Goal: Task Accomplishment & Management: Manage account settings

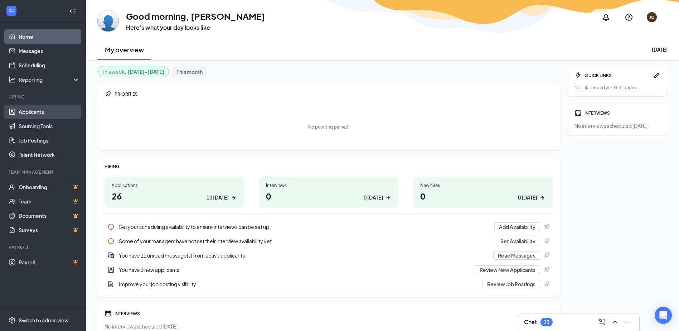
click at [27, 109] on link "Applicants" at bounding box center [49, 112] width 61 height 14
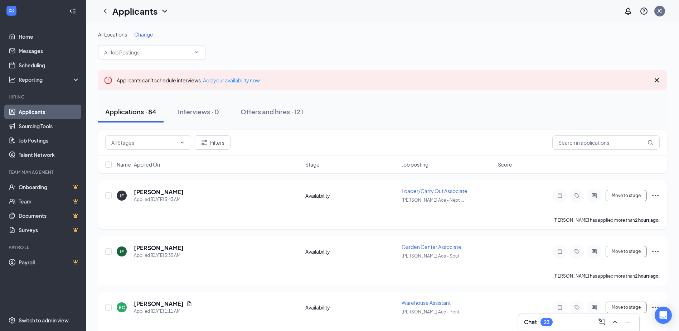
click at [198, 213] on div "[PERSON_NAME] has applied more than 2 hours ago ." at bounding box center [382, 220] width 555 height 18
click at [213, 182] on div "[PERSON_NAME] Applied [DATE] 5:43 AM Availability Loader/Carry Out Associate [P…" at bounding box center [382, 204] width 569 height 49
click at [236, 49] on div "All Locations Change" at bounding box center [382, 45] width 569 height 29
click at [149, 34] on span "Change" at bounding box center [143, 34] width 19 height 6
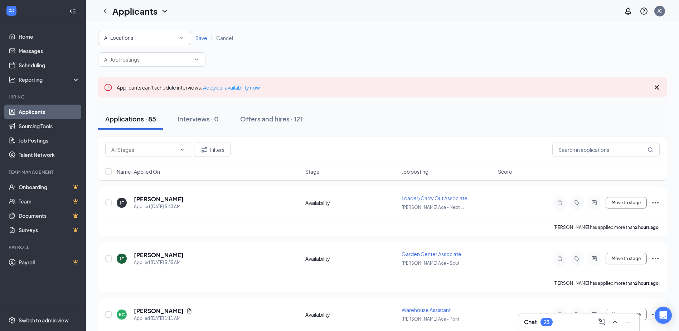
click at [182, 38] on icon "SmallChevronDown" at bounding box center [181, 38] width 3 height 2
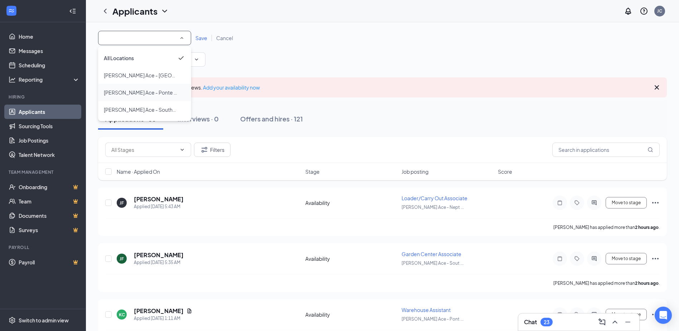
click at [151, 91] on span "[PERSON_NAME] Ace - Ponte Vedra" at bounding box center [146, 92] width 84 height 6
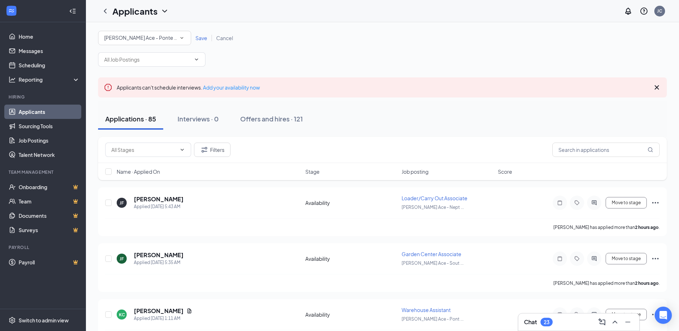
click at [201, 36] on span "Save" at bounding box center [202, 38] width 12 height 6
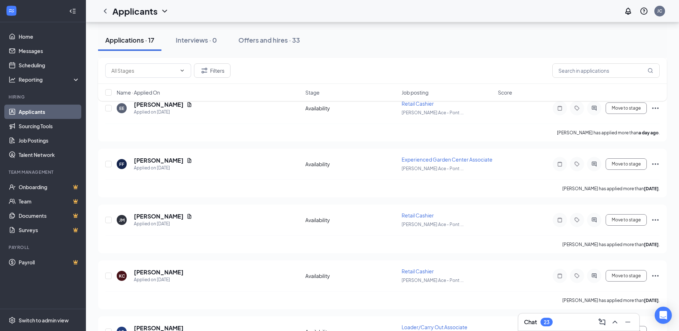
scroll to position [410, 0]
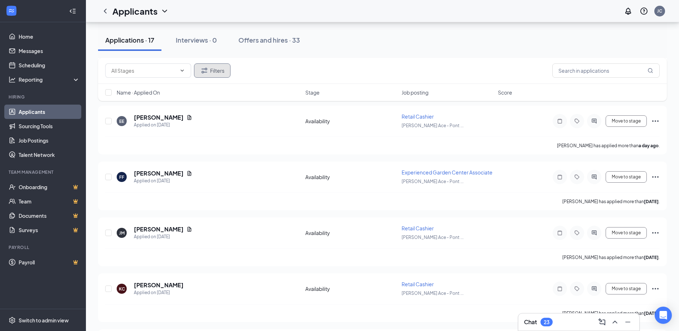
click at [210, 70] on button "Filters" at bounding box center [212, 70] width 37 height 14
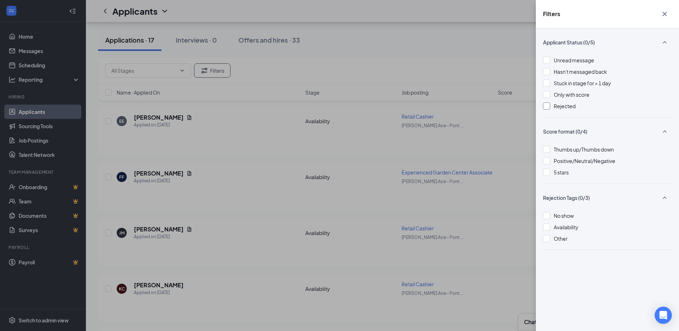
click at [547, 105] on div at bounding box center [546, 105] width 7 height 7
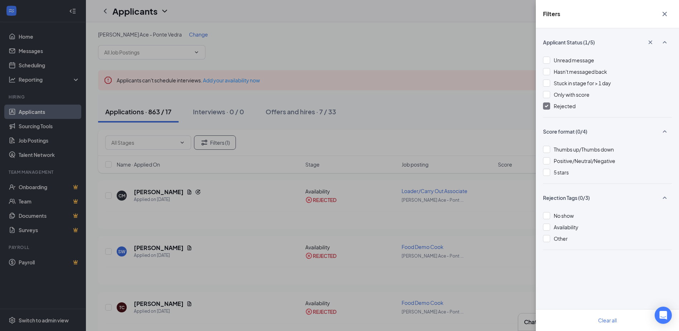
click at [474, 240] on div "Filters Applicant Status (1/5) Unread message Hasn't messaged back Stuck in sta…" at bounding box center [339, 165] width 679 height 331
click at [665, 13] on icon "Cross" at bounding box center [665, 14] width 9 height 9
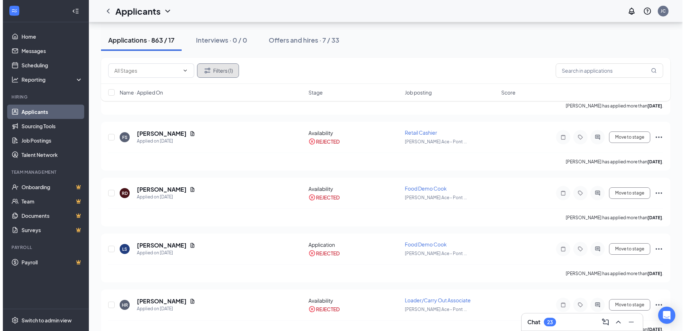
scroll to position [3446, 0]
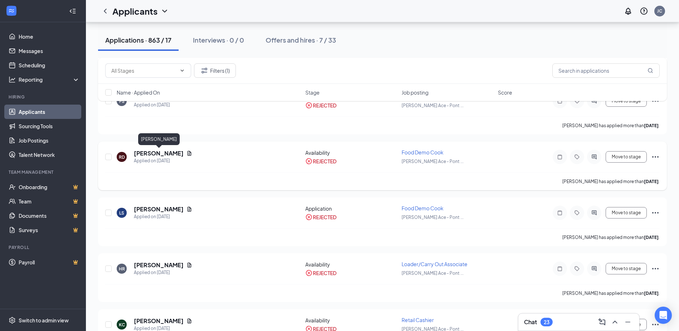
click at [149, 152] on h5 "[PERSON_NAME]" at bounding box center [159, 153] width 50 height 8
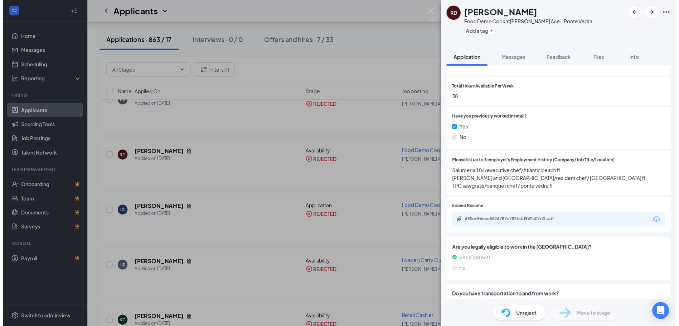
scroll to position [300, 0]
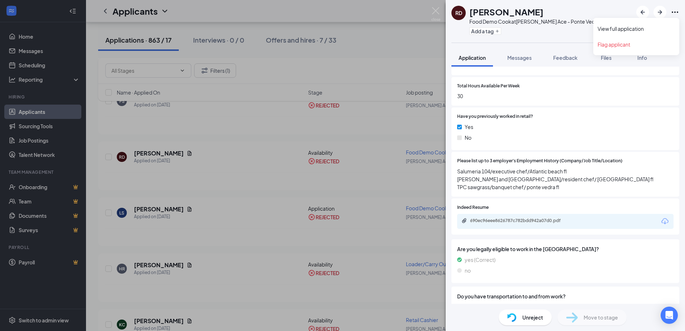
click at [676, 13] on icon "Ellipses" at bounding box center [674, 12] width 9 height 9
click at [620, 27] on link "View full application" at bounding box center [635, 28] width 77 height 7
click at [435, 9] on img at bounding box center [435, 14] width 9 height 14
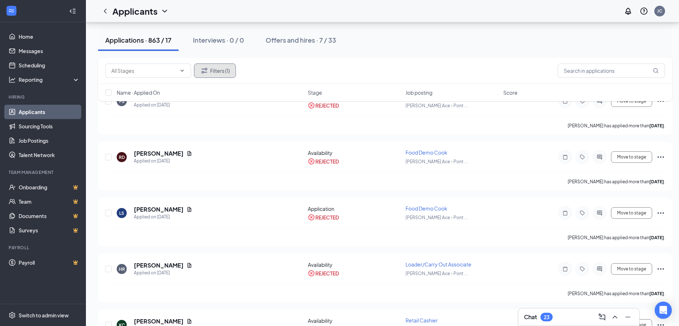
click at [221, 73] on button "Filters (1)" at bounding box center [215, 70] width 42 height 14
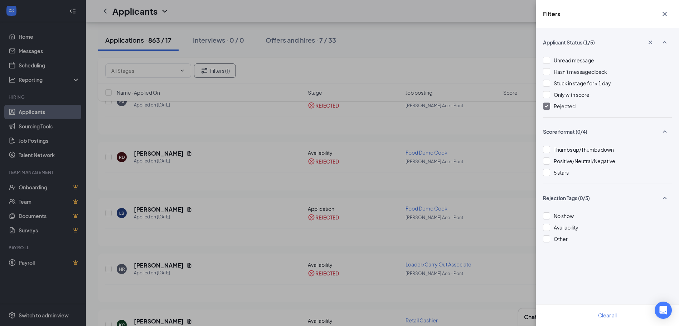
click at [547, 107] on img at bounding box center [547, 106] width 4 height 3
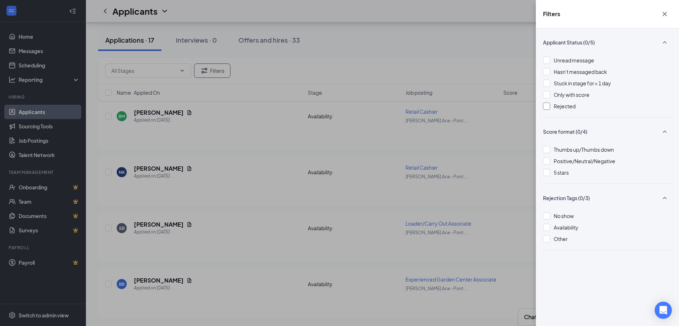
scroll to position [806, 0]
click at [663, 13] on icon "Cross" at bounding box center [665, 14] width 9 height 9
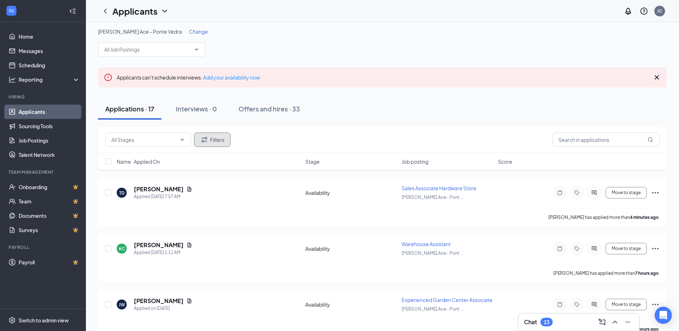
scroll to position [0, 0]
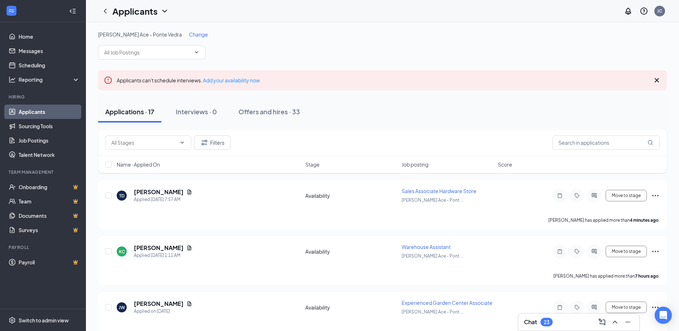
click at [189, 34] on span "Change" at bounding box center [198, 34] width 19 height 6
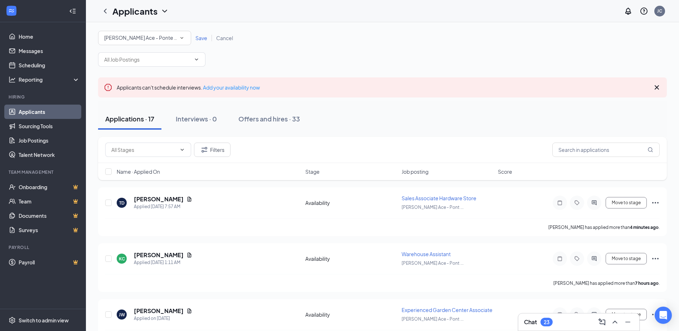
click at [184, 38] on icon "SmallChevronDown" at bounding box center [182, 38] width 6 height 6
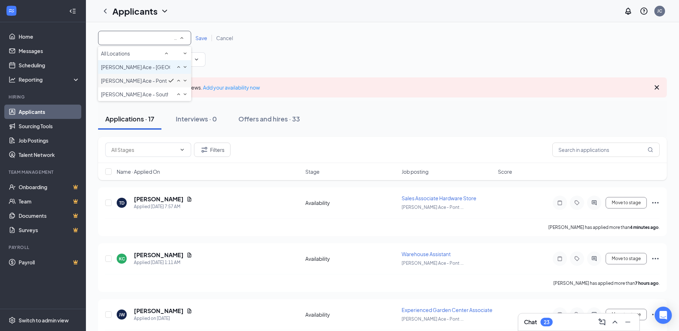
click at [153, 70] on span "[PERSON_NAME] Ace - [GEOGRAPHIC_DATA]" at bounding box center [154, 67] width 107 height 6
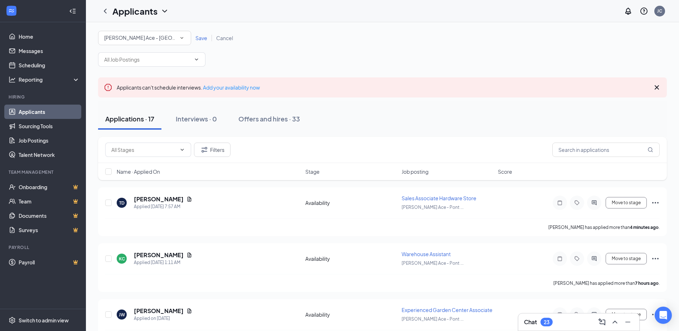
click at [201, 38] on span "Save" at bounding box center [202, 38] width 12 height 6
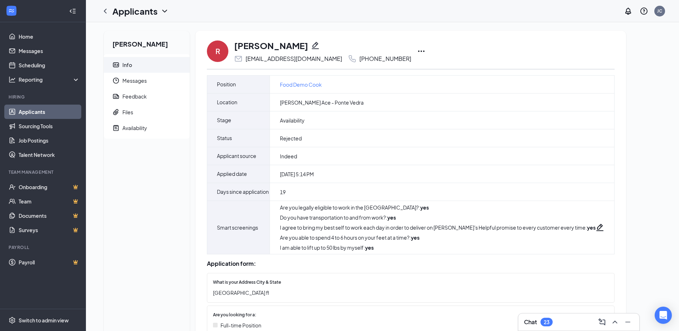
click at [426, 49] on icon "Ellipses" at bounding box center [421, 51] width 9 height 9
click at [444, 185] on p "Print applicant" at bounding box center [463, 186] width 62 height 7
